Goal: Download file/media

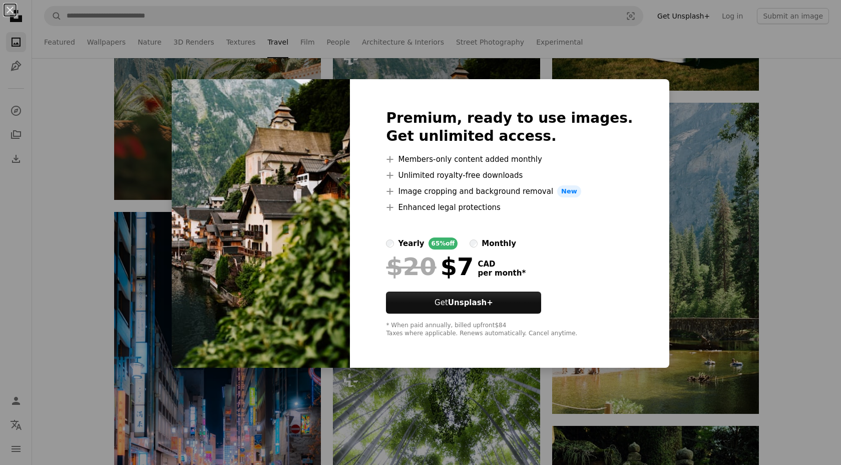
click at [716, 294] on div "An X shape Premium, ready to use images. Get unlimited access. A plus sign Memb…" at bounding box center [420, 232] width 841 height 465
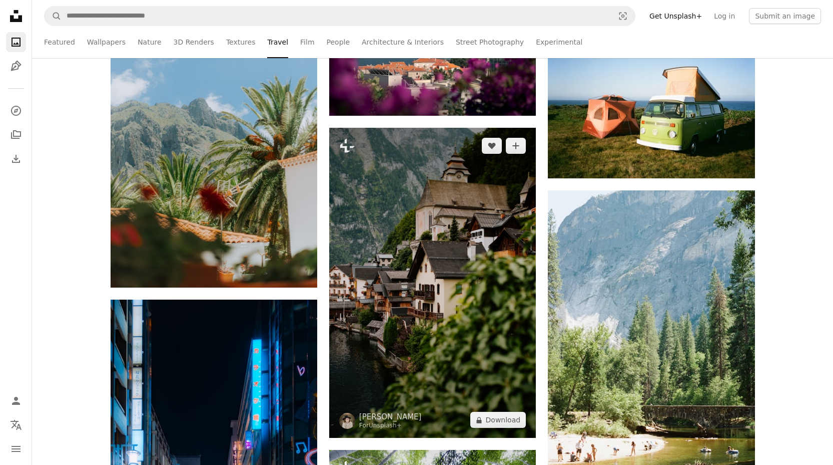
scroll to position [1789, 0]
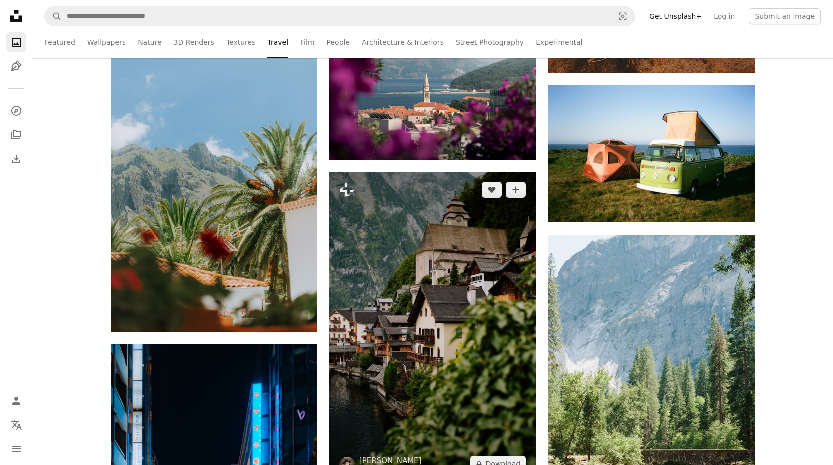
click at [377, 248] on img at bounding box center [432, 327] width 207 height 310
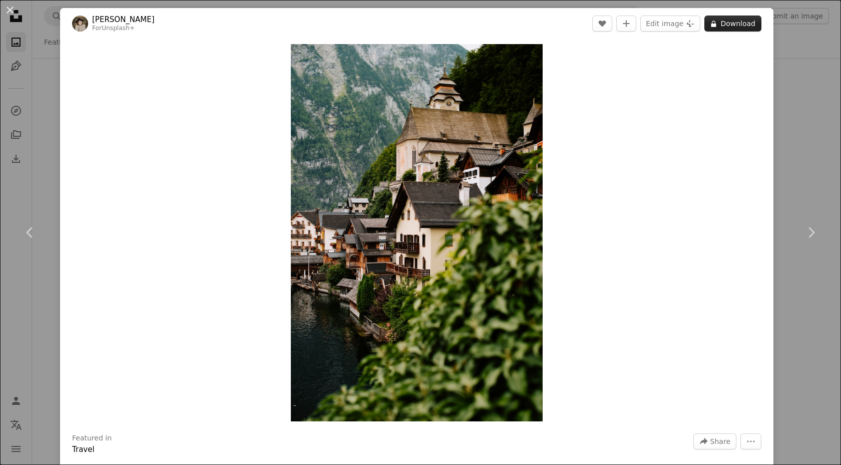
click at [727, 22] on button "A lock Download" at bounding box center [732, 24] width 57 height 16
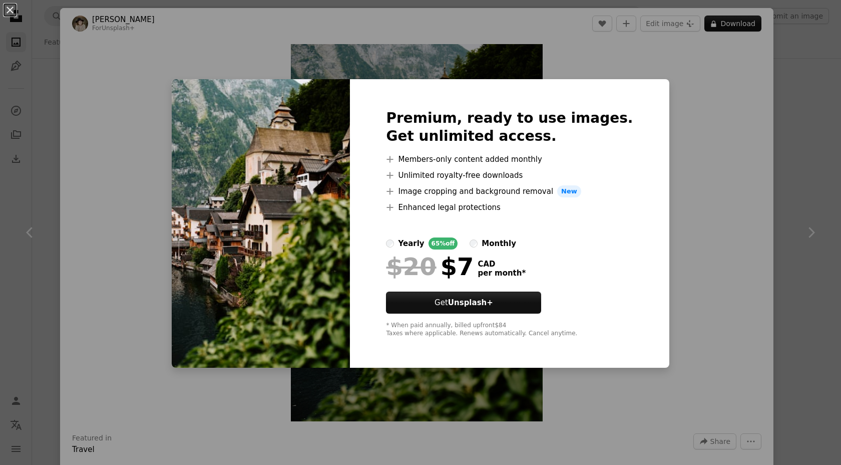
click at [659, 197] on div "An X shape Premium, ready to use images. Get unlimited access. A plus sign Memb…" at bounding box center [420, 232] width 841 height 465
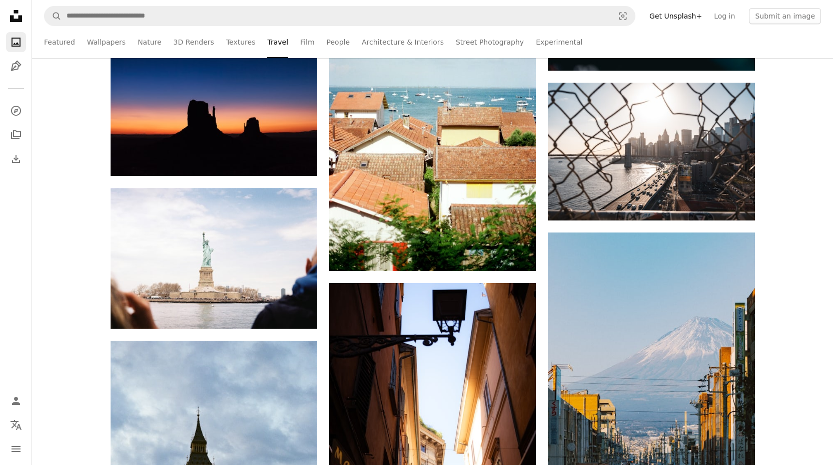
scroll to position [9258, 0]
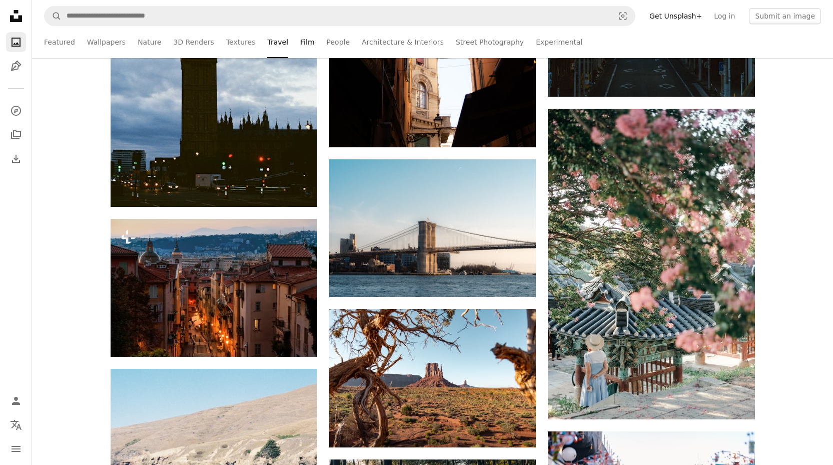
click at [300, 49] on link "Film" at bounding box center [307, 42] width 14 height 32
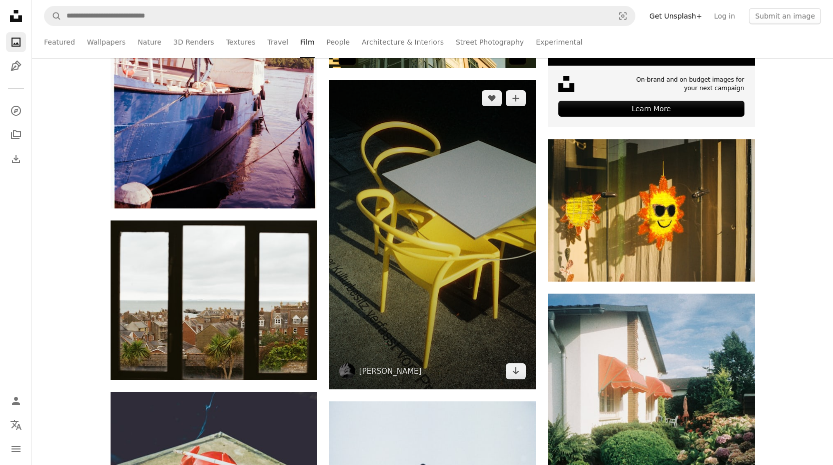
scroll to position [3758, 0]
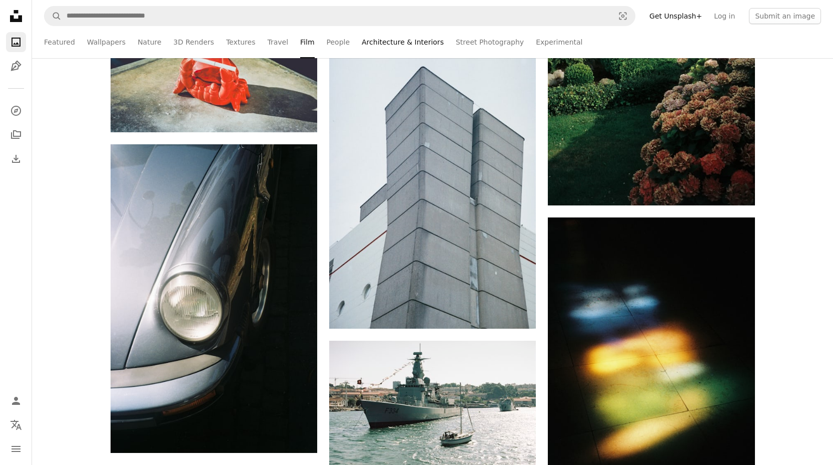
click at [362, 38] on link "Architecture & Interiors" at bounding box center [403, 42] width 82 height 32
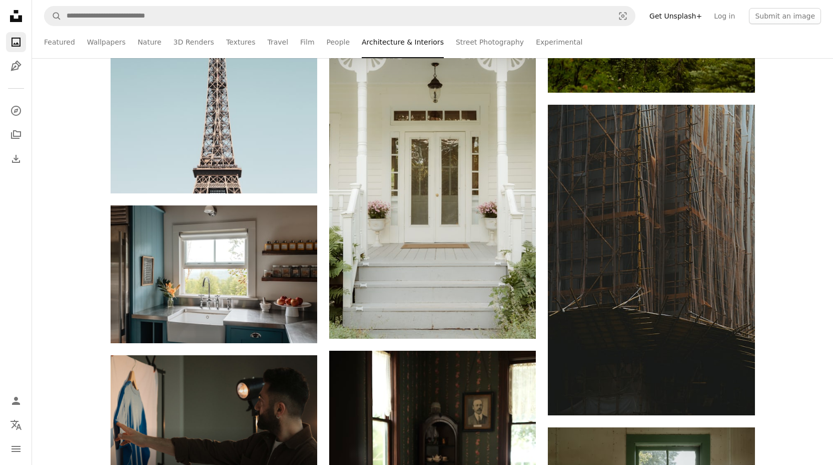
scroll to position [3395, 0]
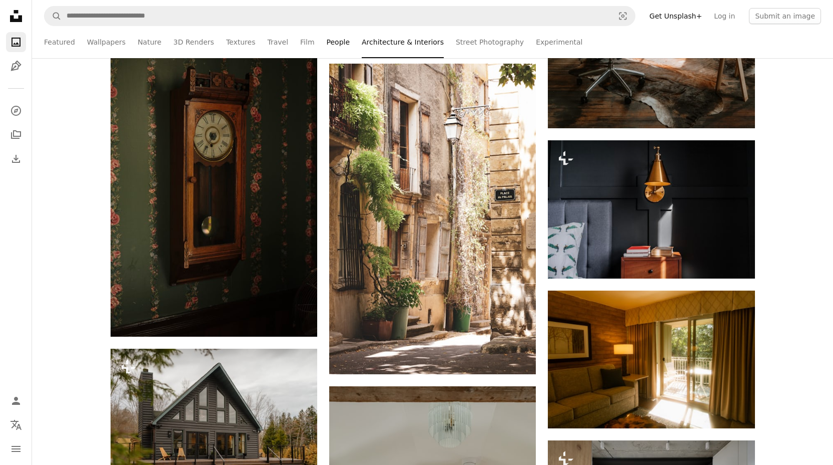
click at [327, 40] on link "People" at bounding box center [339, 42] width 24 height 32
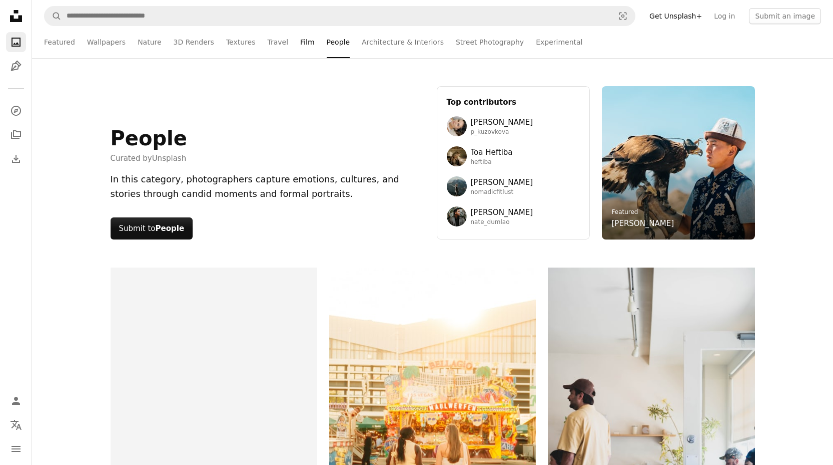
click at [300, 38] on link "Film" at bounding box center [307, 42] width 14 height 32
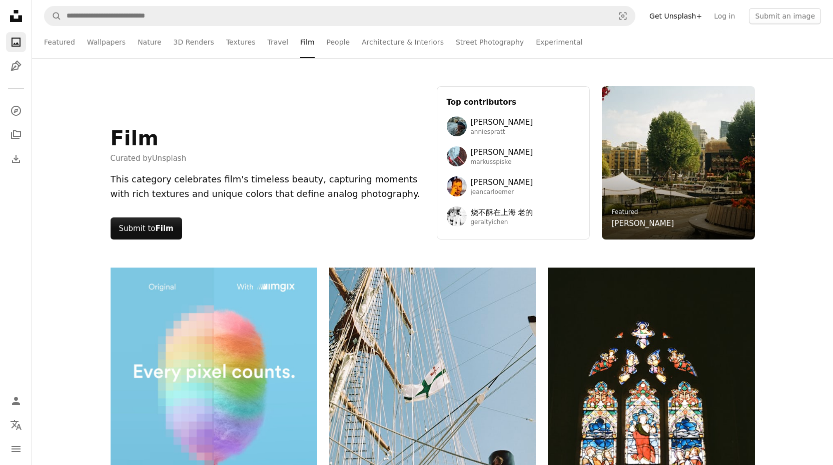
click at [249, 40] on ul "Featured Wallpapers Nature 3D Renders Textures Travel Film People Architecture …" at bounding box center [454, 42] width 734 height 32
drag, startPoint x: 213, startPoint y: 41, endPoint x: 172, endPoint y: 40, distance: 41.1
click at [212, 41] on ul "Featured Wallpapers Nature 3D Renders Textures Travel Film People Architecture …" at bounding box center [454, 42] width 734 height 32
click at [163, 39] on ul "Featured Wallpapers Nature 3D Renders Textures Travel Film People Architecture …" at bounding box center [454, 42] width 734 height 32
click at [99, 39] on link "Wallpapers" at bounding box center [106, 42] width 39 height 32
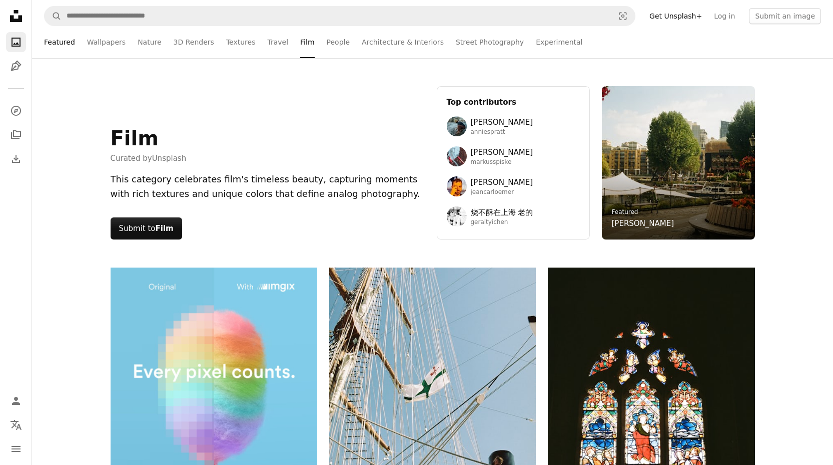
click at [44, 46] on link "Featured" at bounding box center [59, 42] width 31 height 32
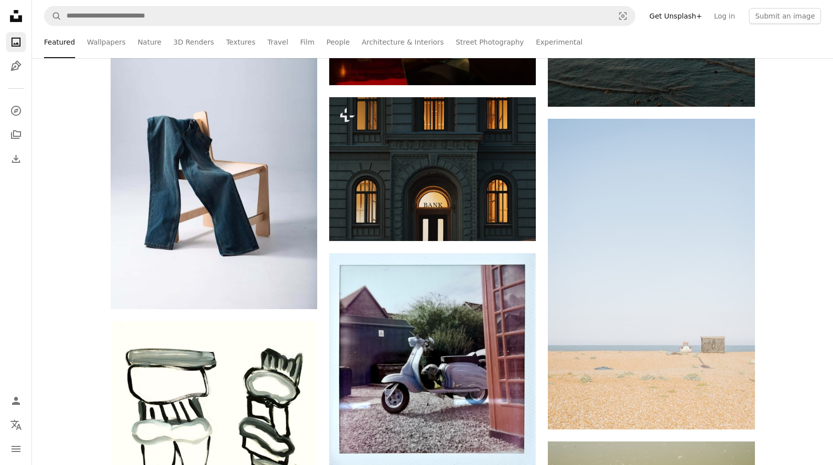
scroll to position [38943, 0]
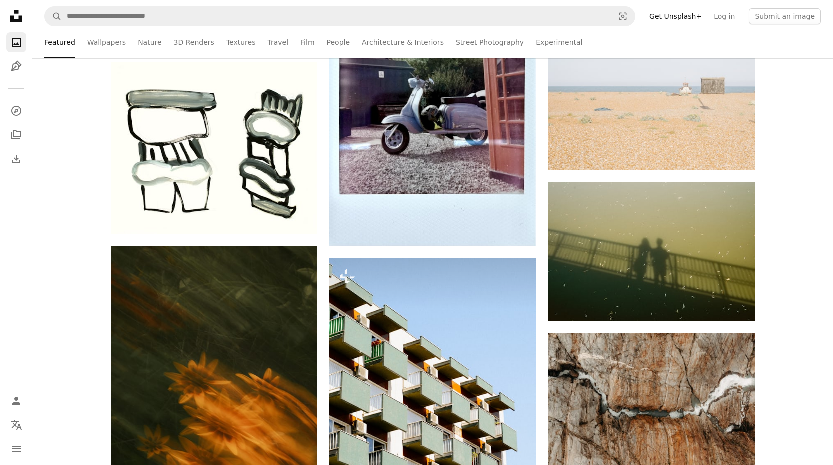
click at [419, 40] on link "Architecture & Interiors" at bounding box center [403, 42] width 82 height 32
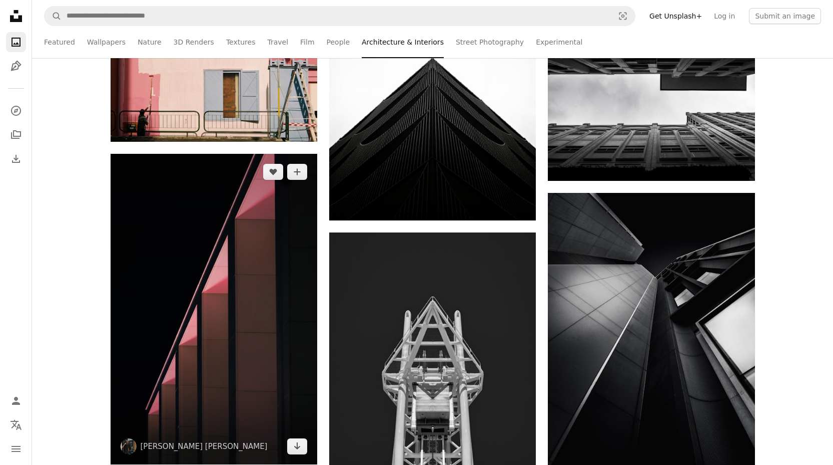
scroll to position [10856, 0]
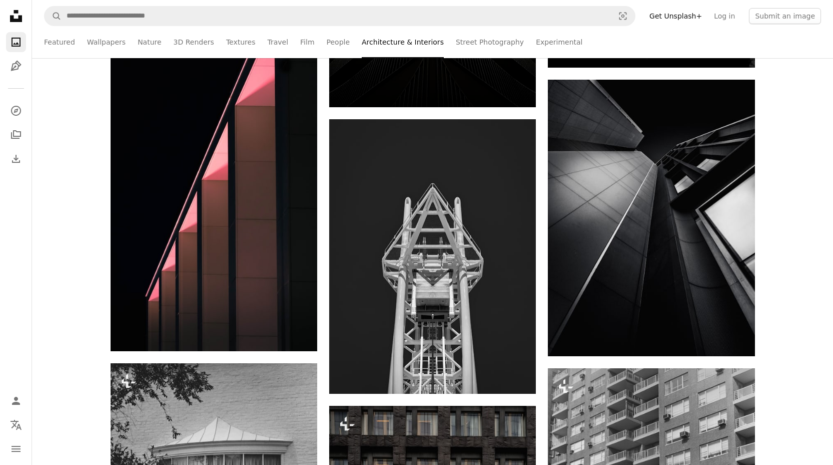
click at [221, 28] on nav "A magnifying glass Visual search Get Unsplash+ Log in Submit an image" at bounding box center [432, 16] width 801 height 32
click at [241, 45] on link "Textures" at bounding box center [241, 42] width 30 height 32
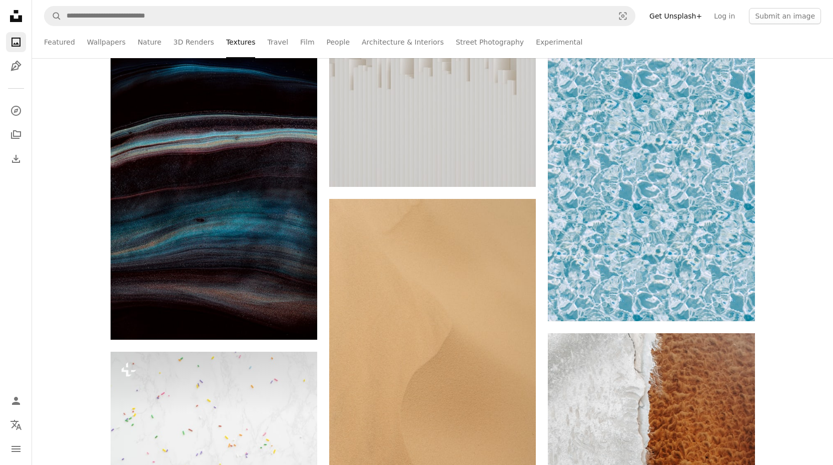
scroll to position [10302, 0]
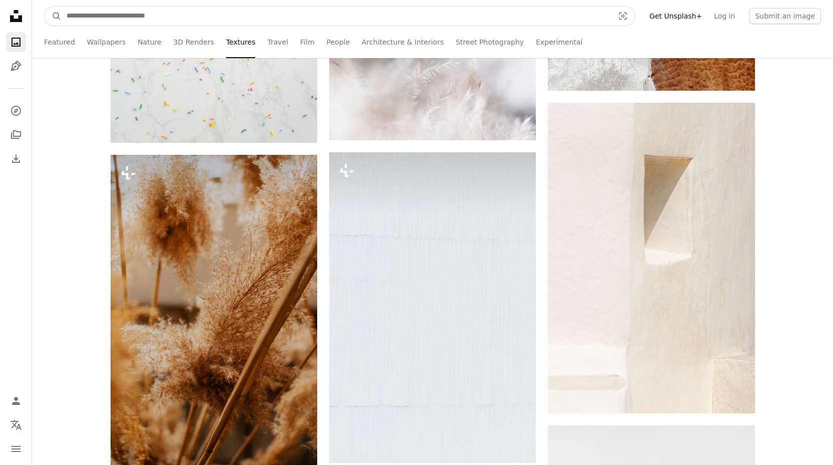
click at [181, 16] on input "Find visuals sitewide" at bounding box center [337, 16] width 550 height 19
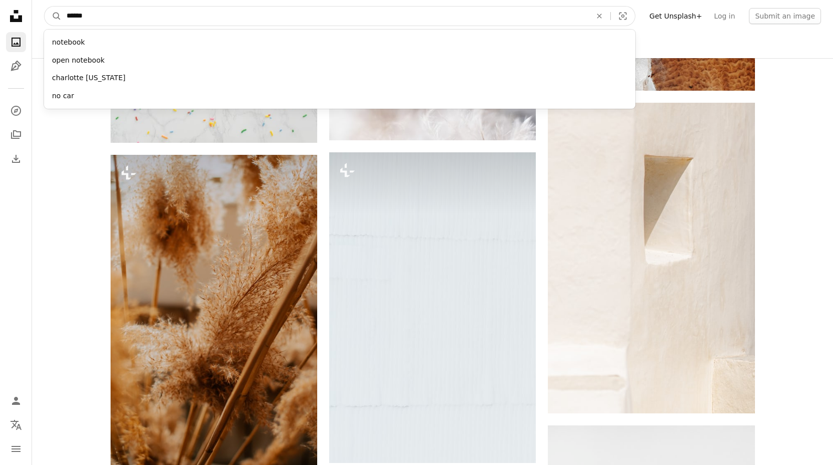
type input "*******"
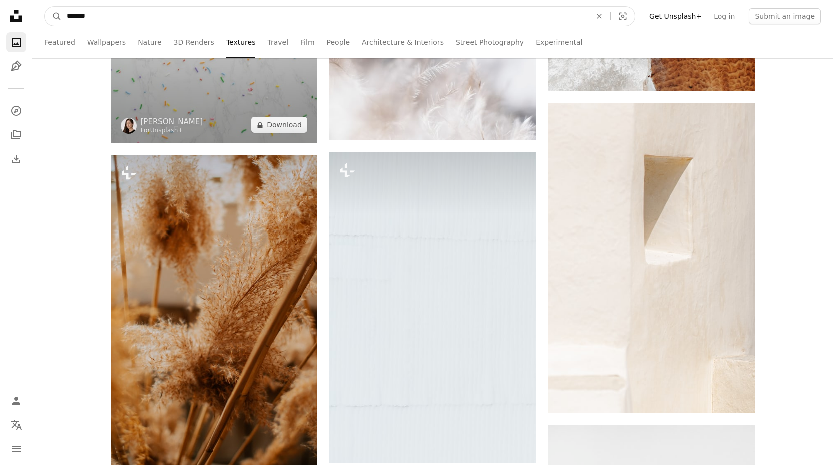
scroll to position [10249, 0]
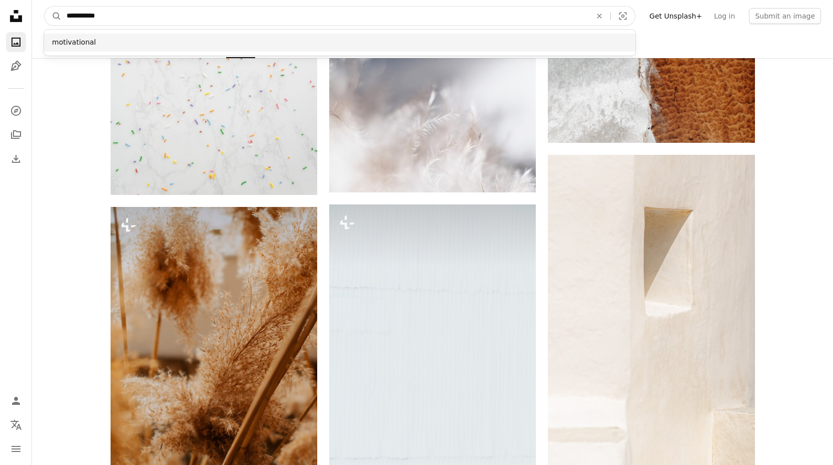
type input "**********"
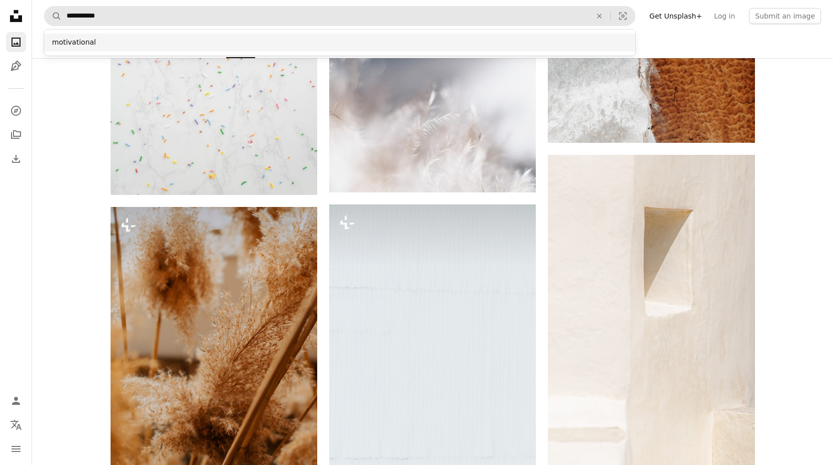
click at [127, 44] on div "motivational" at bounding box center [340, 43] width 592 height 18
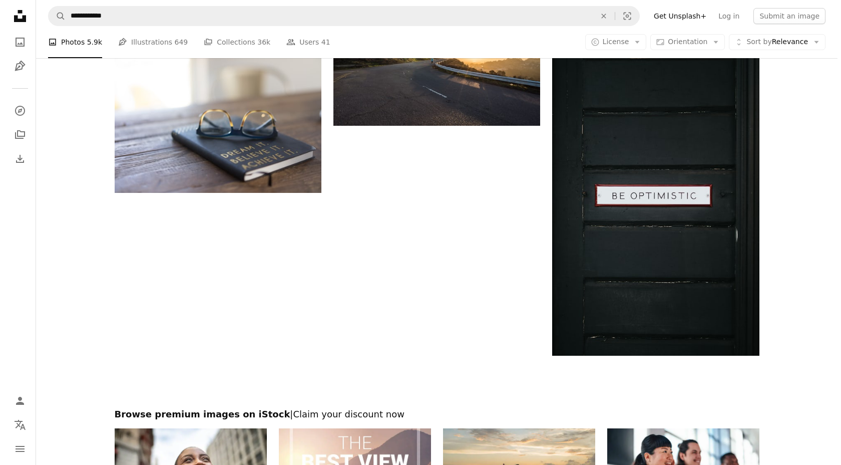
scroll to position [1195, 0]
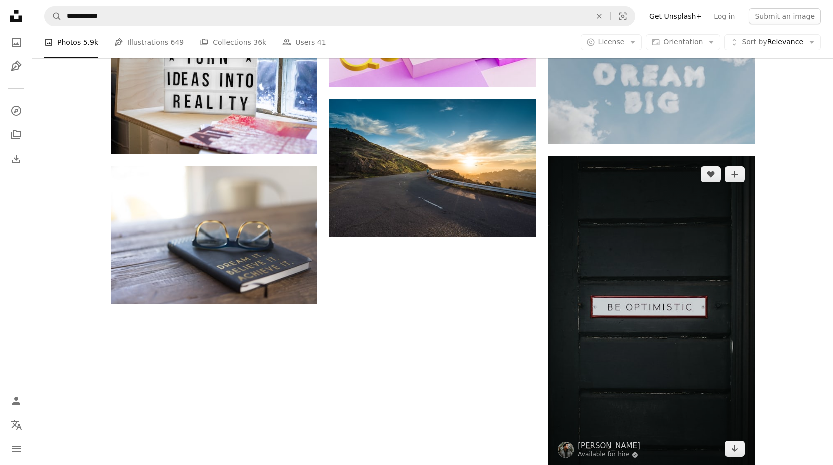
click at [559, 304] on img at bounding box center [651, 311] width 207 height 310
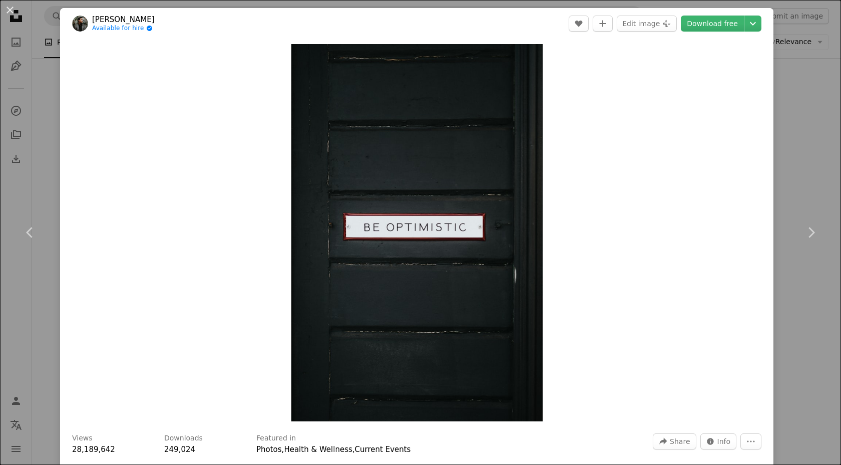
click at [626, 245] on div "Zoom in" at bounding box center [416, 232] width 713 height 387
click at [790, 228] on link "Chevron right" at bounding box center [811, 232] width 60 height 96
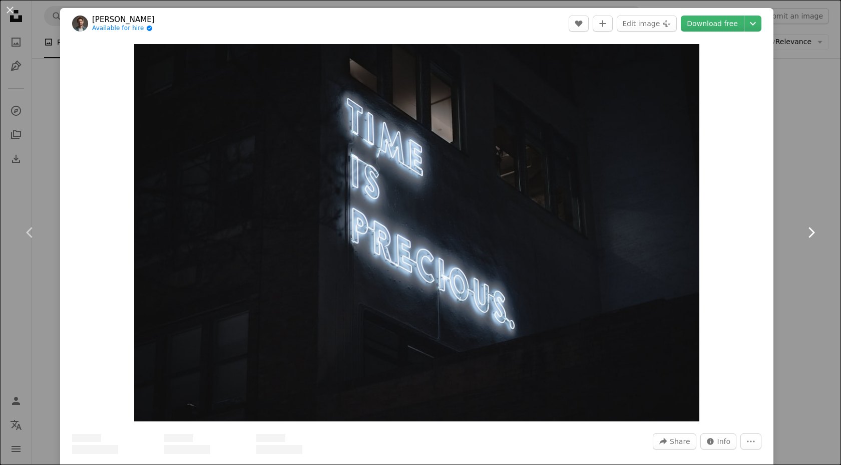
click at [791, 228] on link "Chevron right" at bounding box center [811, 232] width 60 height 96
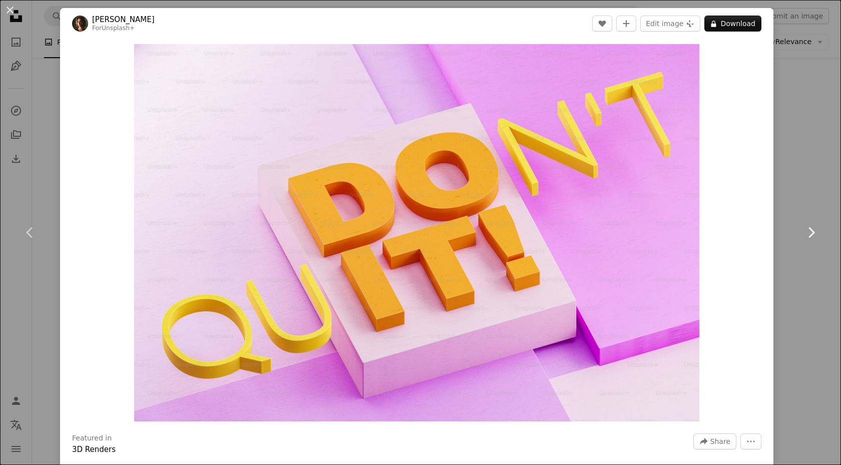
click at [792, 229] on link "Chevron right" at bounding box center [811, 232] width 60 height 96
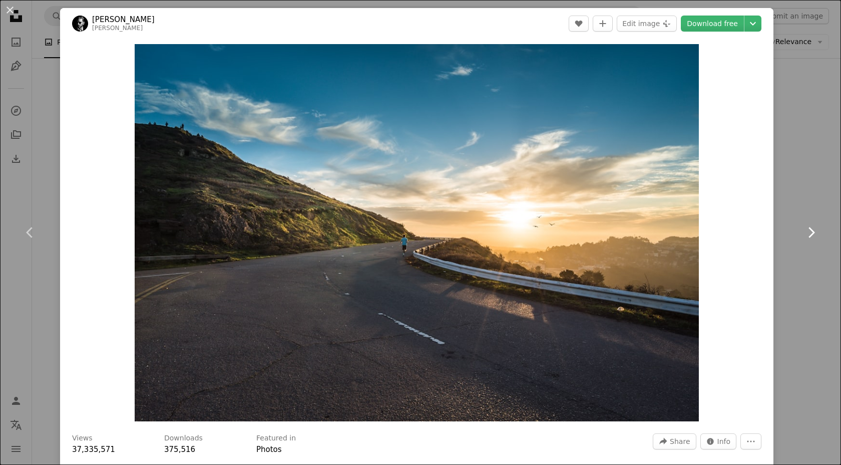
click at [804, 215] on link "Chevron right" at bounding box center [811, 232] width 60 height 96
